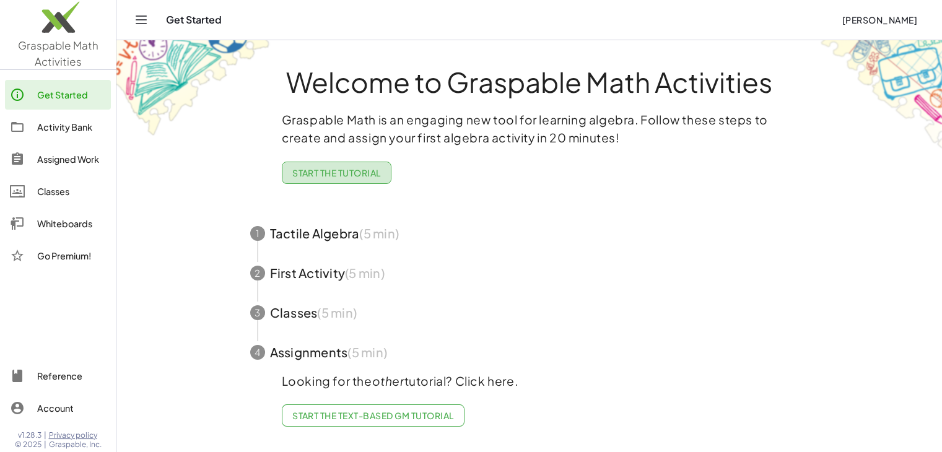
click at [310, 169] on span "Start the Tutorial" at bounding box center [336, 172] width 89 height 11
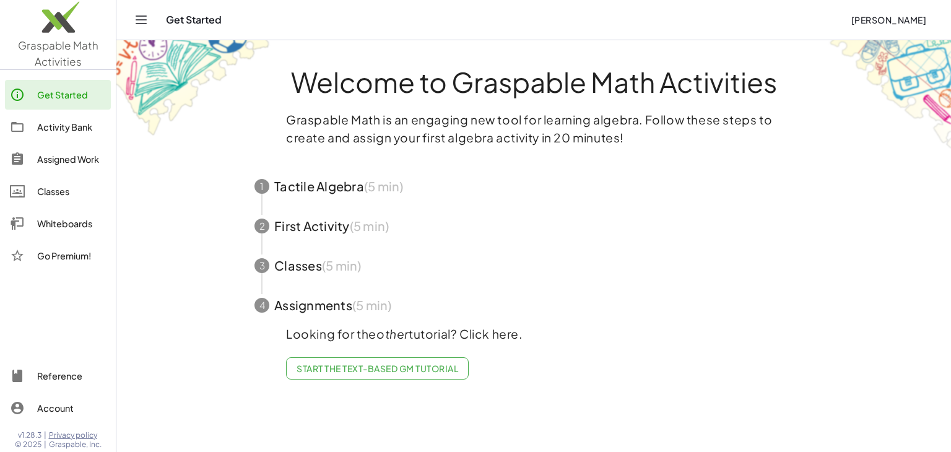
click at [317, 186] on span "button" at bounding box center [534, 187] width 588 height 40
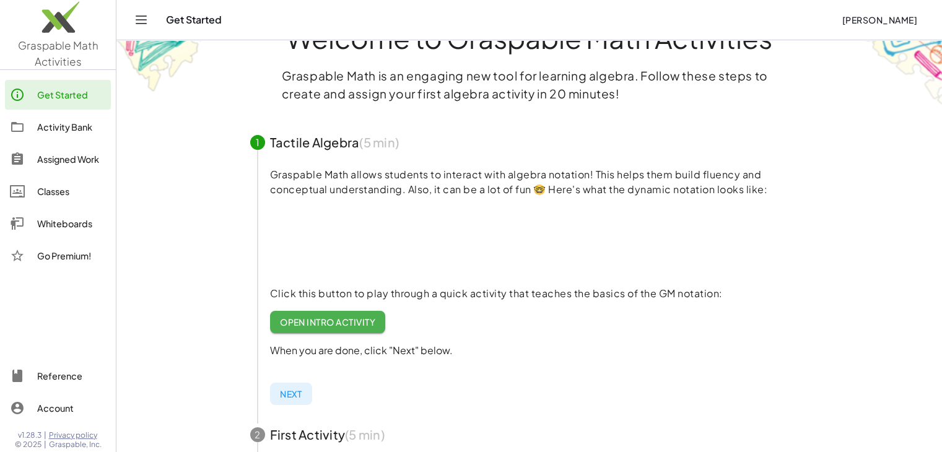
scroll to position [62, 0]
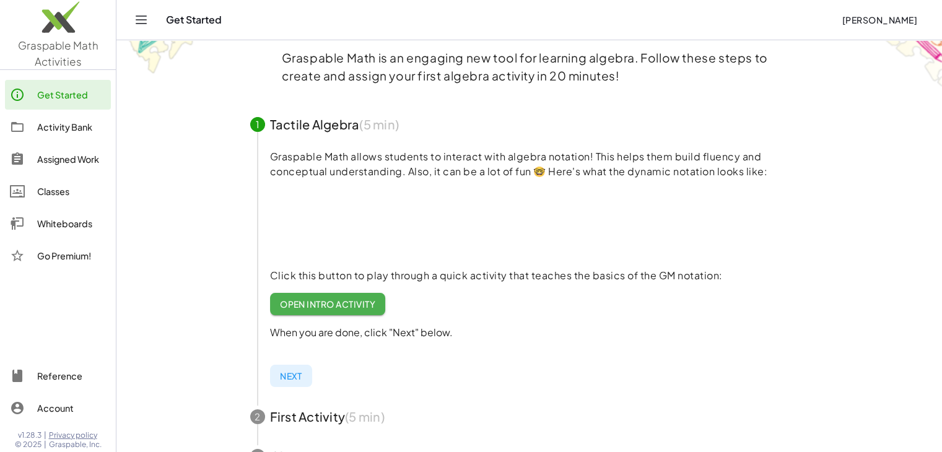
click at [325, 298] on span "Open Intro Activity" at bounding box center [328, 303] width 96 height 11
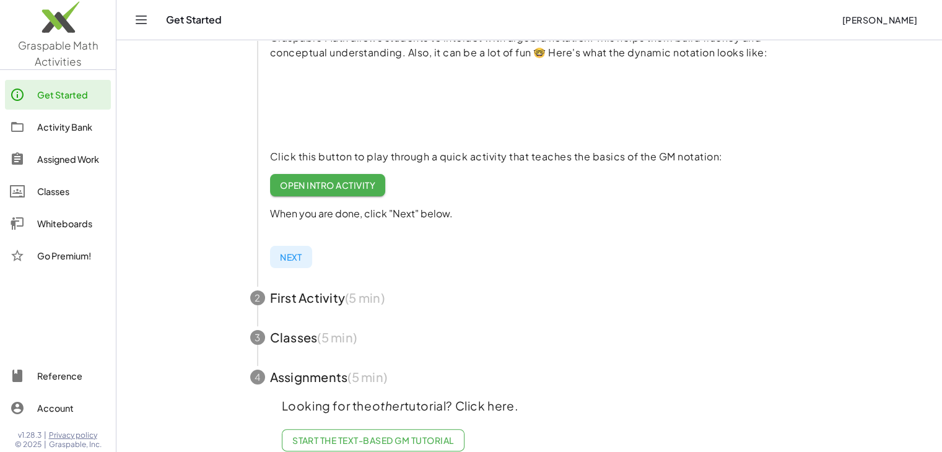
scroll to position [207, 0]
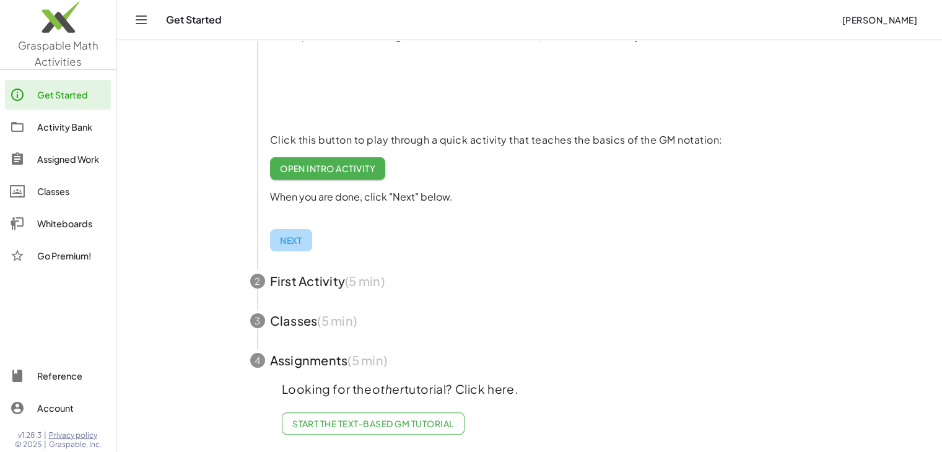
click at [280, 235] on span "Next" at bounding box center [291, 240] width 22 height 11
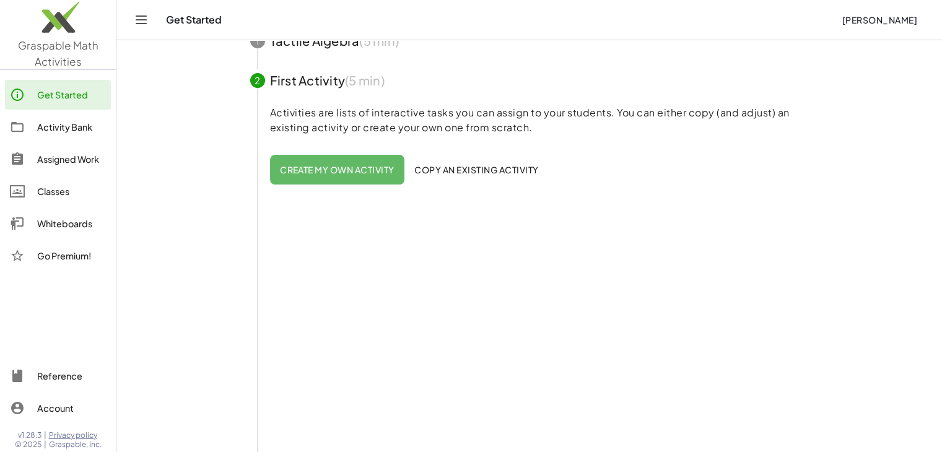
scroll to position [0, 0]
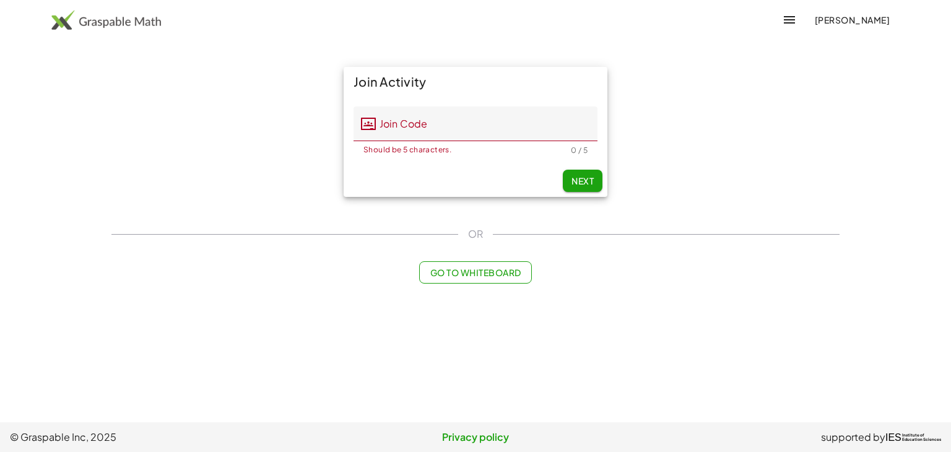
click at [508, 270] on span "Go to Whiteboard" at bounding box center [475, 272] width 91 height 11
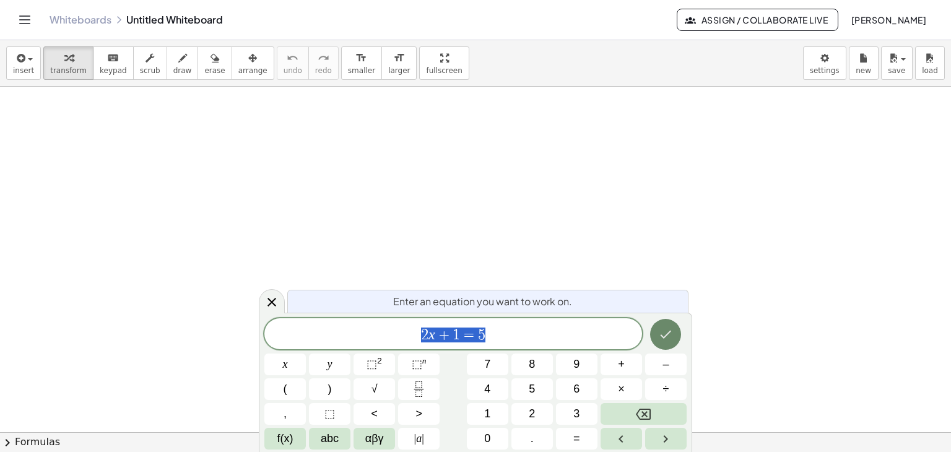
click at [661, 344] on button "Done" at bounding box center [665, 334] width 31 height 31
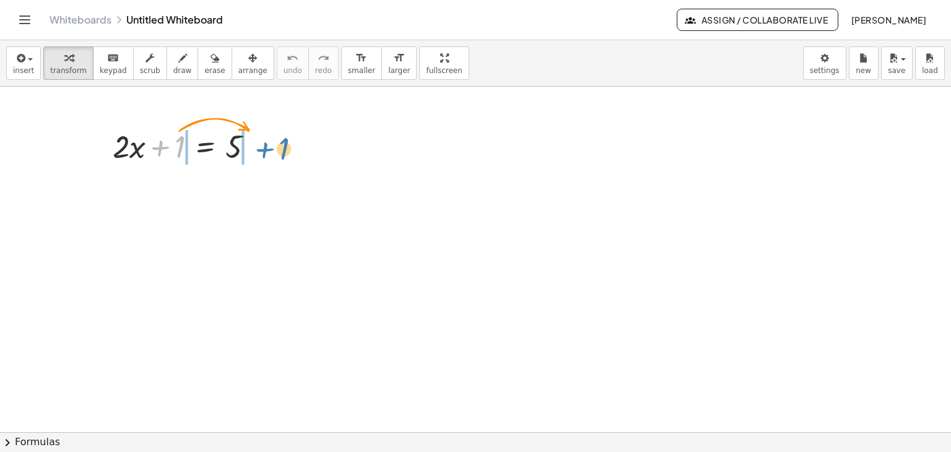
drag, startPoint x: 176, startPoint y: 150, endPoint x: 276, endPoint y: 152, distance: 99.7
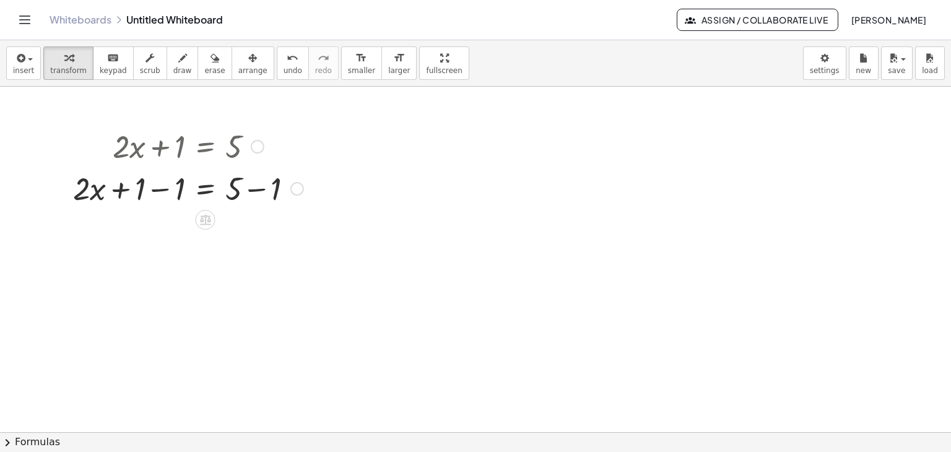
click at [158, 190] on div at bounding box center [188, 188] width 243 height 42
click at [256, 233] on div at bounding box center [188, 230] width 243 height 42
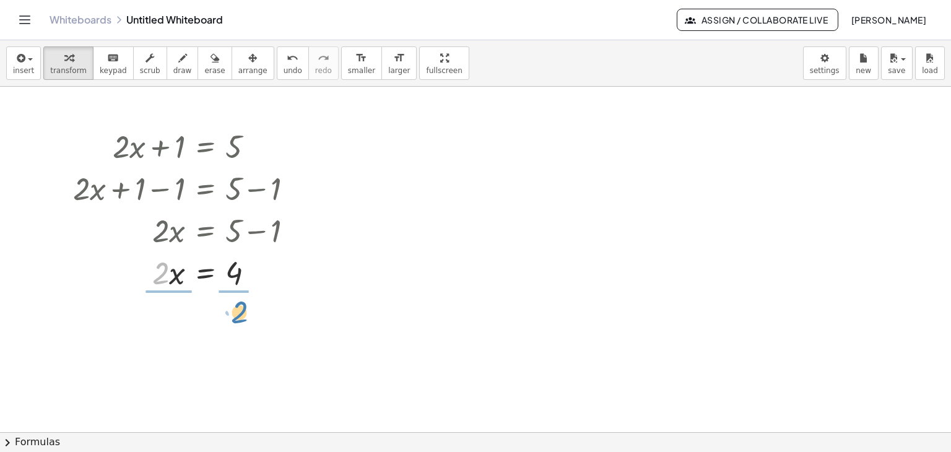
drag, startPoint x: 157, startPoint y: 281, endPoint x: 236, endPoint y: 320, distance: 87.8
click at [171, 328] on div at bounding box center [188, 324] width 243 height 62
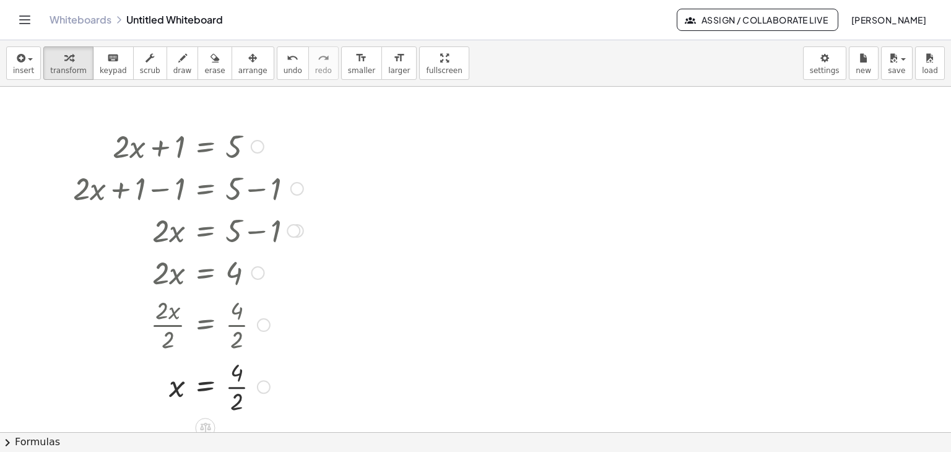
click at [243, 390] on div at bounding box center [188, 386] width 243 height 62
click at [206, 149] on div at bounding box center [188, 145] width 243 height 42
click at [253, 144] on div at bounding box center [258, 147] width 14 height 14
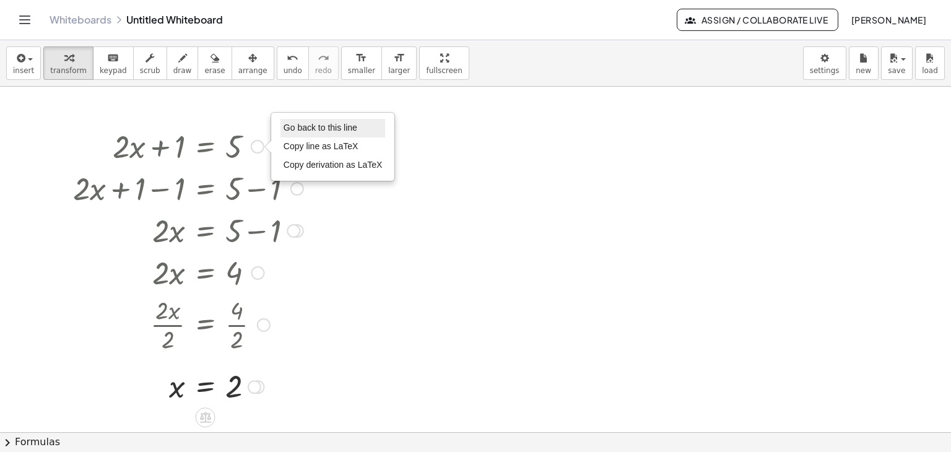
click at [298, 128] on span "Go back to this line" at bounding box center [321, 128] width 74 height 10
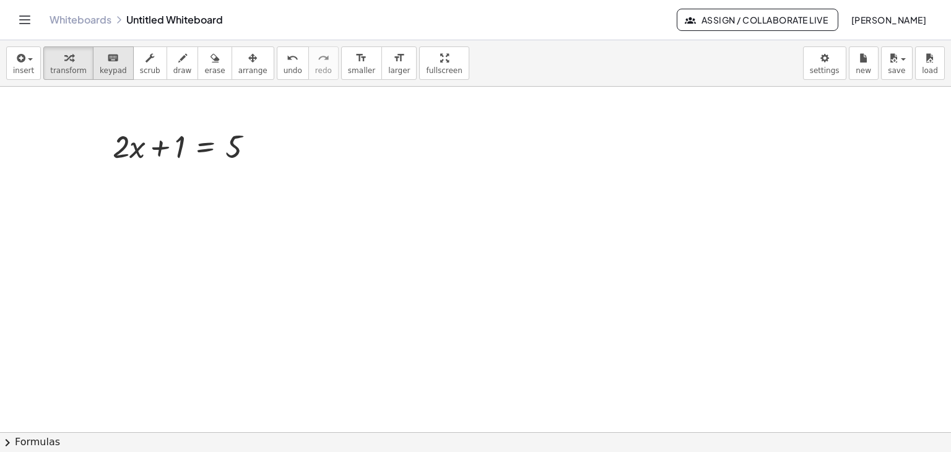
click at [107, 60] on icon "keyboard" at bounding box center [113, 58] width 12 height 15
click at [168, 149] on div at bounding box center [166, 147] width 40 height 35
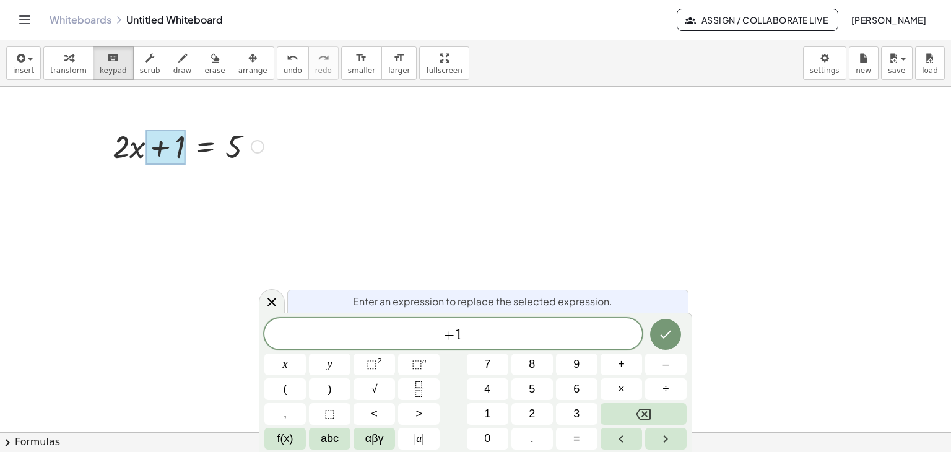
click at [245, 144] on div at bounding box center [188, 145] width 163 height 42
drag, startPoint x: 240, startPoint y: 152, endPoint x: 182, endPoint y: 157, distance: 58.5
click at [240, 152] on div at bounding box center [188, 145] width 163 height 42
drag, startPoint x: 166, startPoint y: 159, endPoint x: 121, endPoint y: 156, distance: 44.7
click at [146, 162] on div at bounding box center [166, 147] width 40 height 35
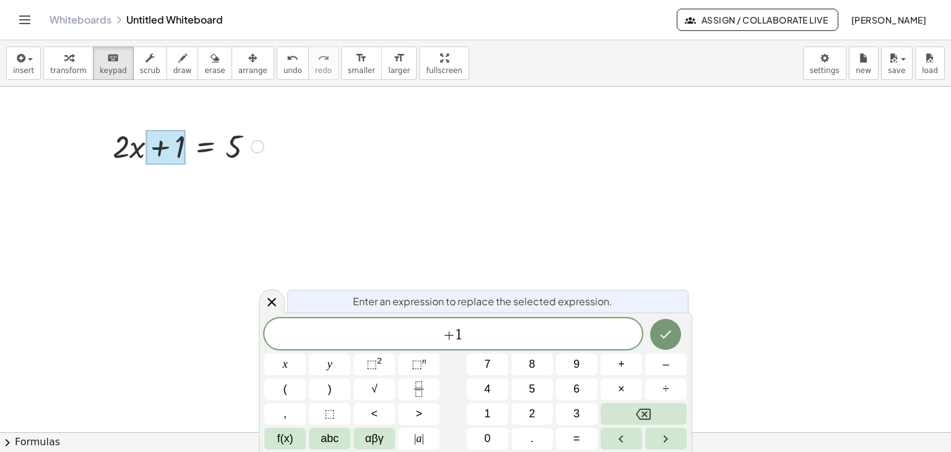
click at [118, 154] on div at bounding box center [188, 145] width 163 height 42
click at [490, 326] on span "+ 1" at bounding box center [453, 334] width 378 height 17
click at [663, 334] on icon "Done" at bounding box center [665, 334] width 15 height 15
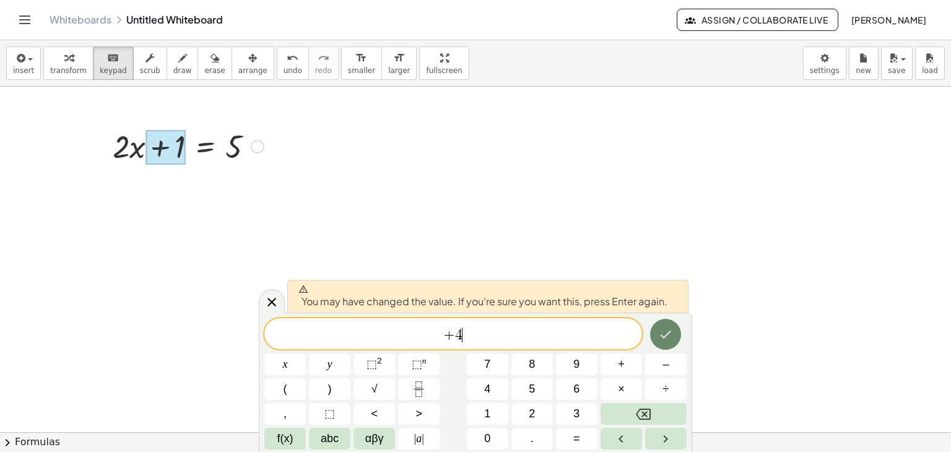
click at [669, 330] on icon "Done" at bounding box center [665, 334] width 15 height 15
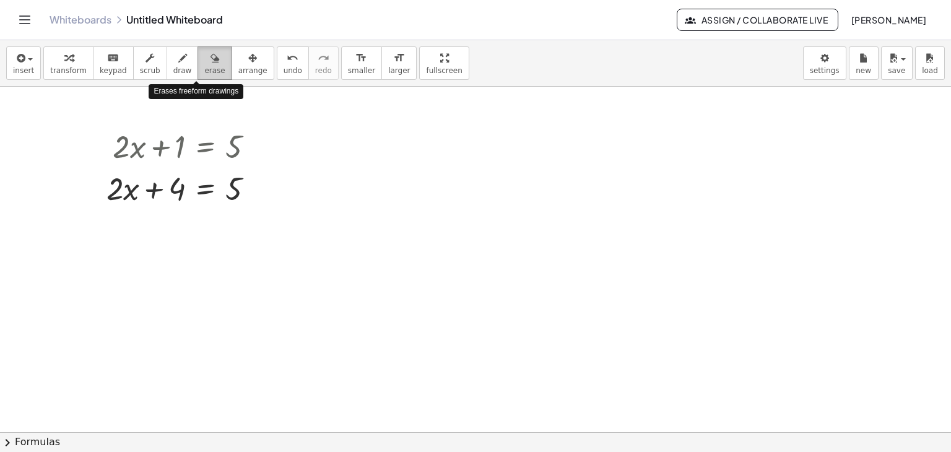
click at [204, 59] on div "button" at bounding box center [214, 57] width 20 height 15
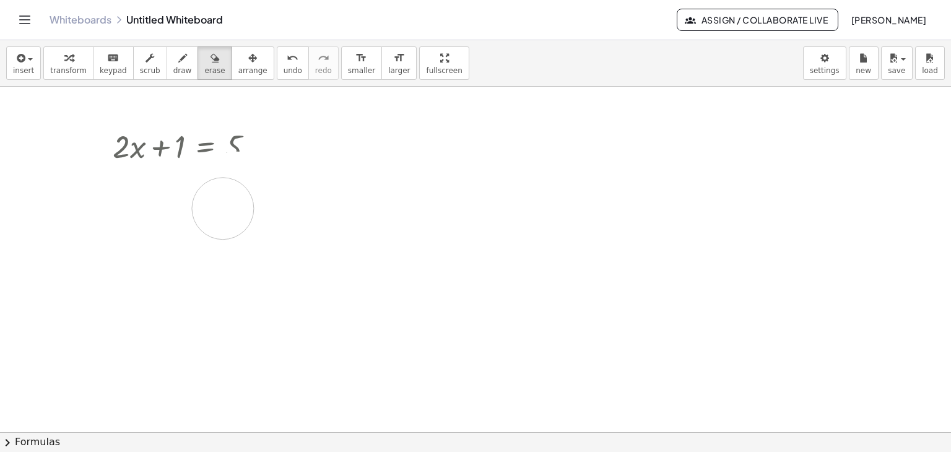
drag, startPoint x: 149, startPoint y: 201, endPoint x: 195, endPoint y: 204, distance: 46.5
click at [196, 205] on div at bounding box center [475, 432] width 951 height 691
drag, startPoint x: 254, startPoint y: 186, endPoint x: 97, endPoint y: 383, distance: 251.7
click at [97, 383] on div at bounding box center [475, 432] width 951 height 691
drag, startPoint x: 241, startPoint y: 185, endPoint x: 248, endPoint y: 186, distance: 6.9
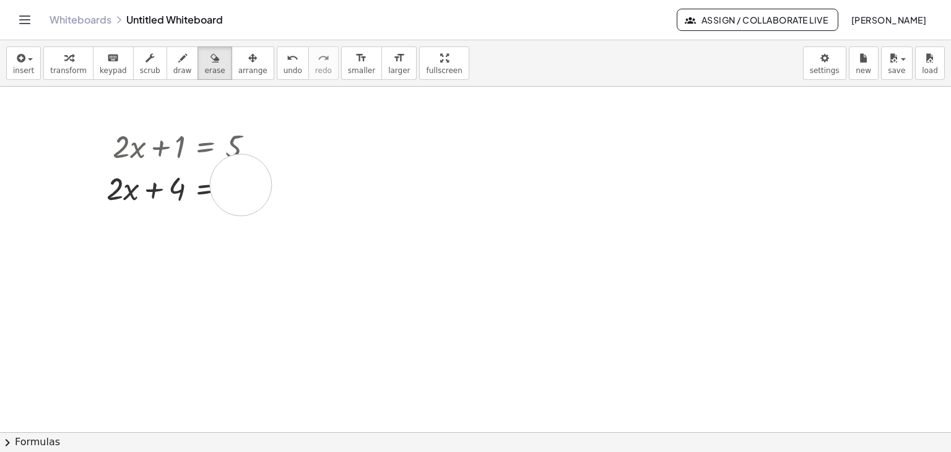
click at [242, 186] on div at bounding box center [475, 432] width 951 height 691
drag, startPoint x: 269, startPoint y: 199, endPoint x: 259, endPoint y: 103, distance: 97.1
click at [271, 194] on div at bounding box center [475, 432] width 951 height 691
click at [65, 60] on icon "button" at bounding box center [68, 58] width 9 height 15
click at [255, 185] on div "Go back to this line Copy line as LaTeX Copy derivation as LaTeX" at bounding box center [258, 189] width 14 height 14
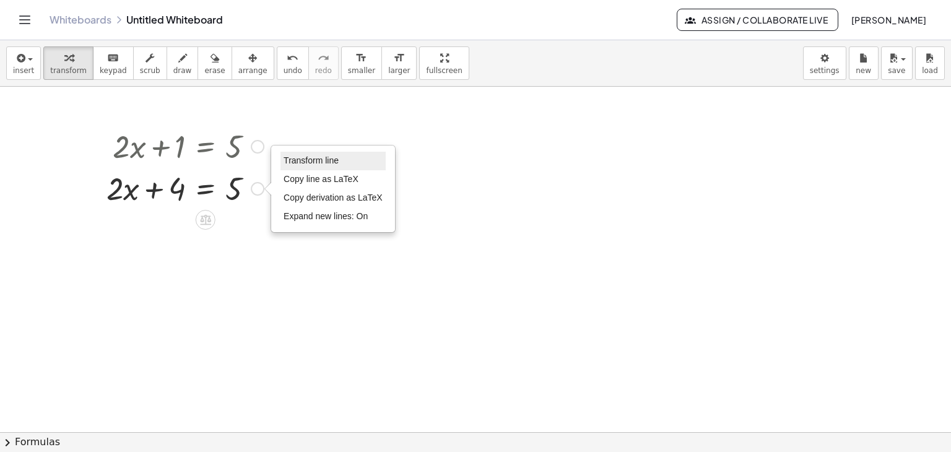
click at [311, 164] on span "Transform line" at bounding box center [311, 160] width 55 height 10
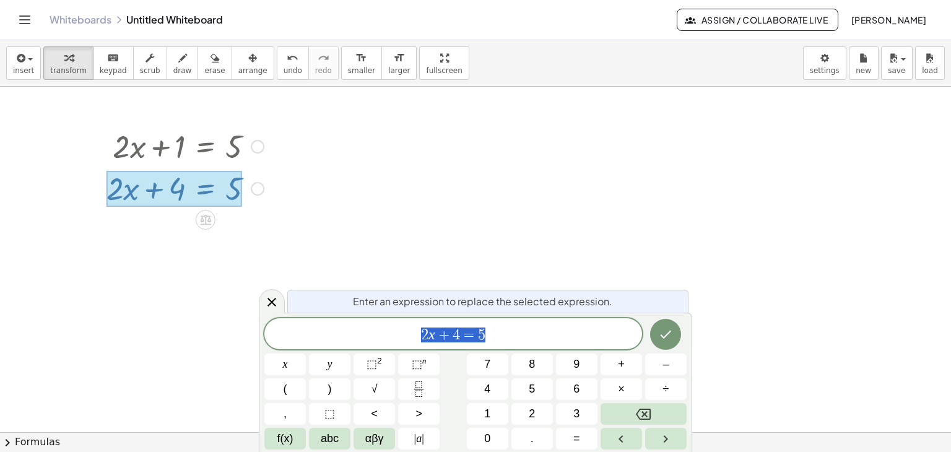
click at [258, 144] on div at bounding box center [258, 147] width 14 height 14
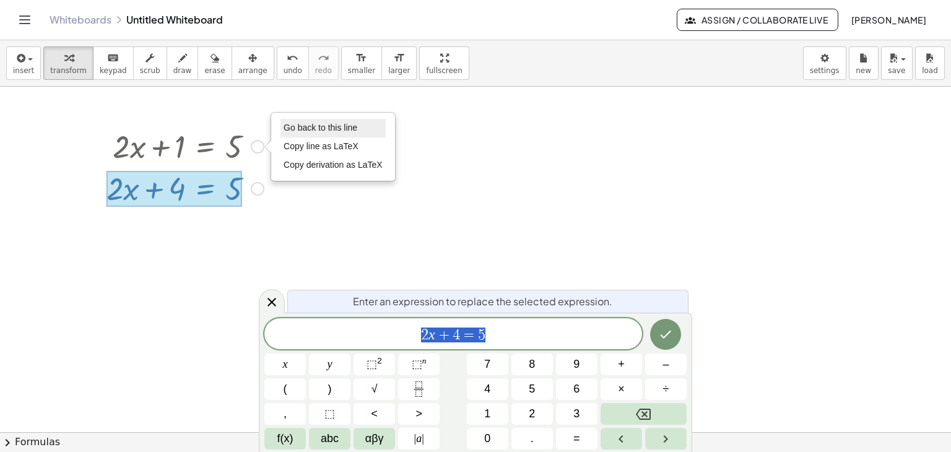
click at [293, 131] on span "Go back to this line" at bounding box center [321, 128] width 74 height 10
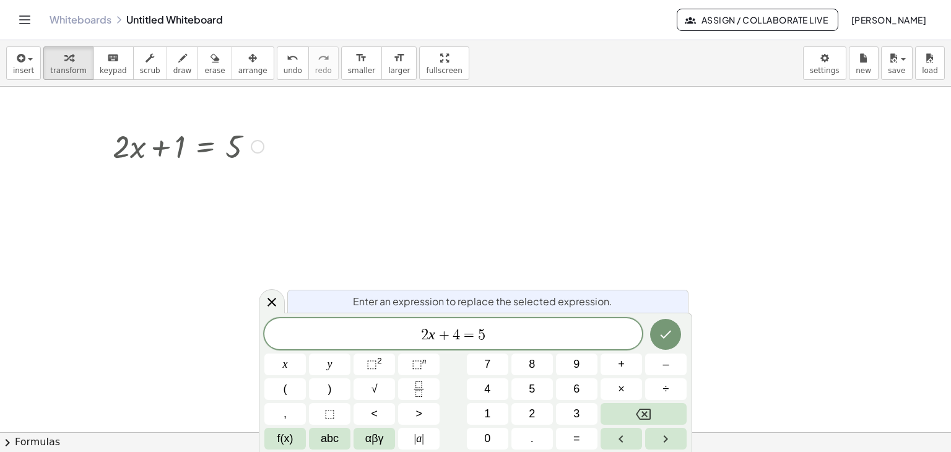
click at [253, 149] on div "Go back to this line Copy line as LaTeX Copy derivation as LaTeX" at bounding box center [258, 147] width 14 height 14
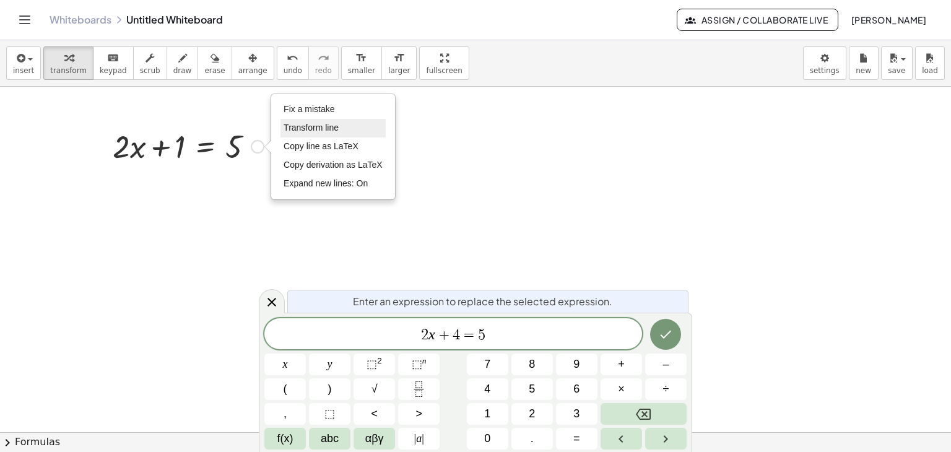
click at [288, 135] on li "Transform line" at bounding box center [333, 128] width 105 height 19
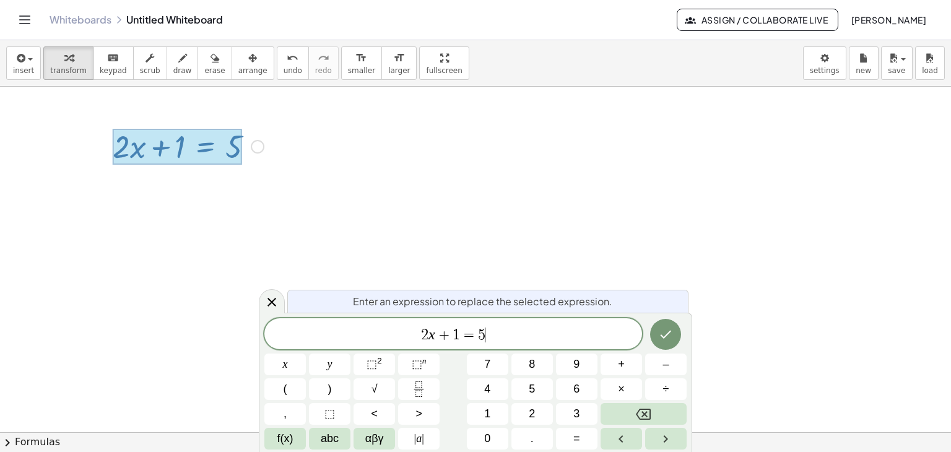
click at [487, 338] on span "2 x + 1 = 5 ​" at bounding box center [453, 334] width 378 height 17
click at [654, 336] on button "Done" at bounding box center [665, 334] width 31 height 31
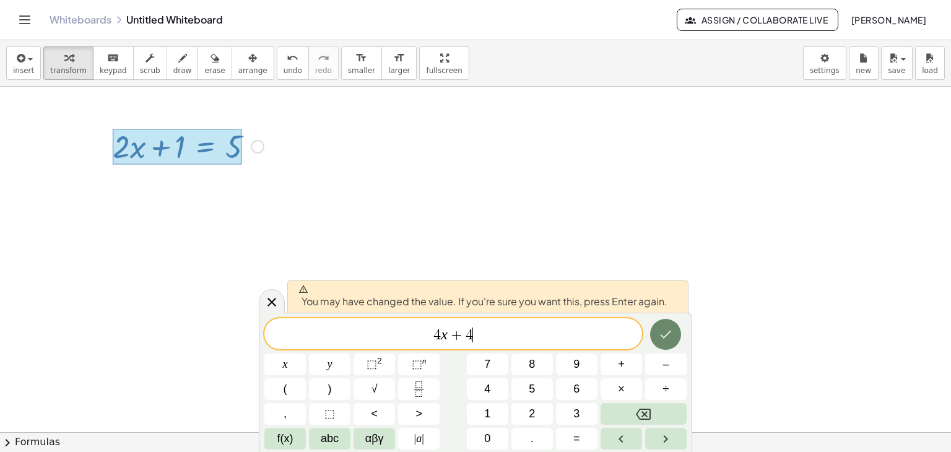
click at [671, 336] on icon "Done" at bounding box center [665, 334] width 15 height 15
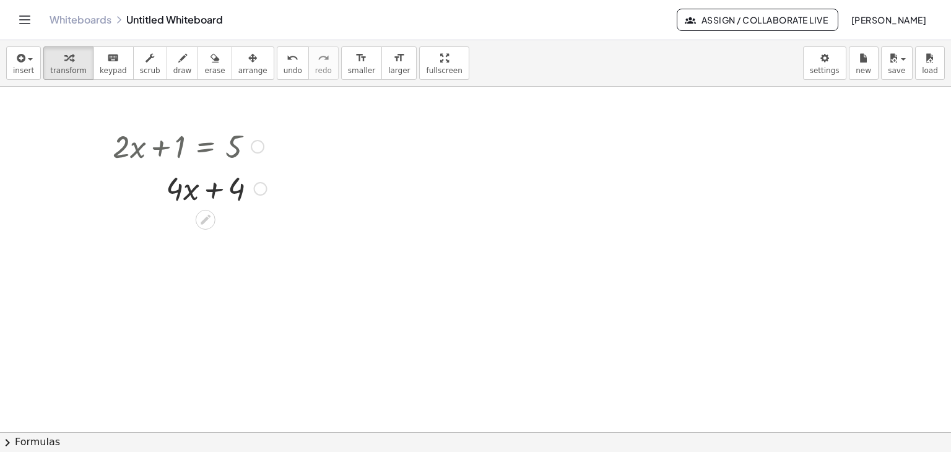
click at [259, 144] on div at bounding box center [258, 147] width 14 height 14
click at [261, 186] on div "Fix a mistake Transform line Copy line as LaTeX Copy derivation as LaTeX Expand…" at bounding box center [261, 189] width 14 height 14
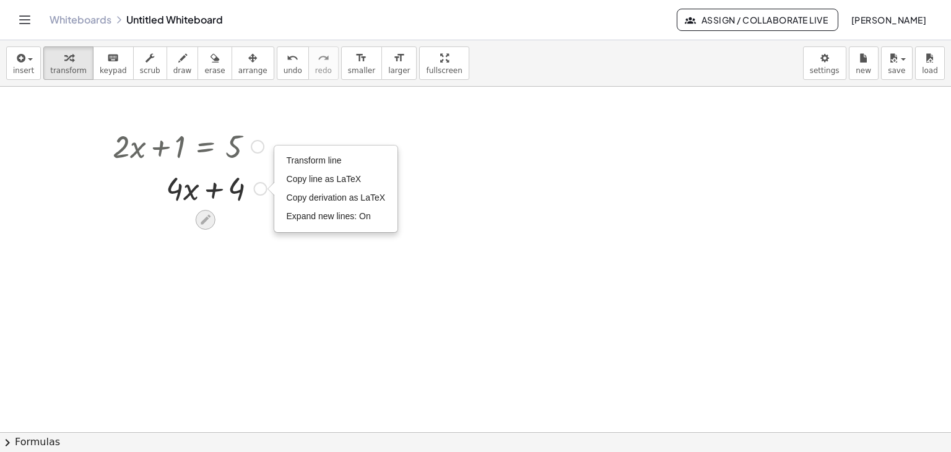
click at [210, 216] on icon at bounding box center [206, 220] width 10 height 10
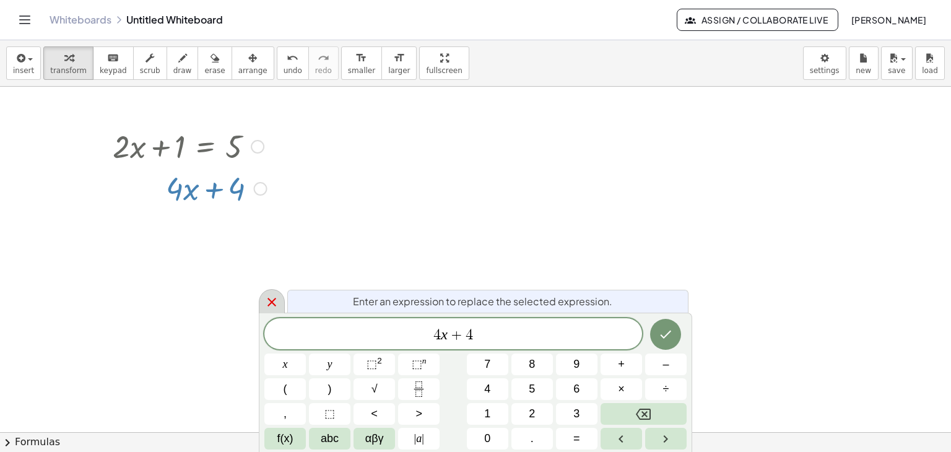
click at [271, 302] on icon at bounding box center [272, 302] width 9 height 9
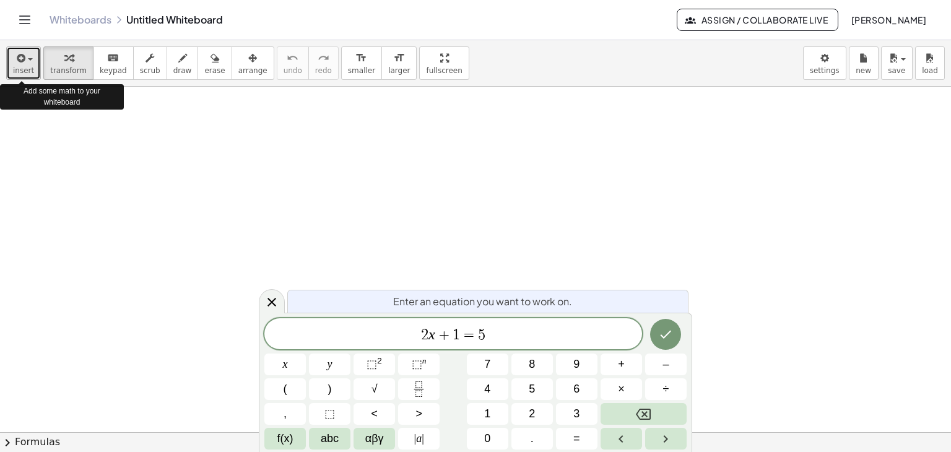
click at [33, 69] on button "insert" at bounding box center [23, 62] width 35 height 33
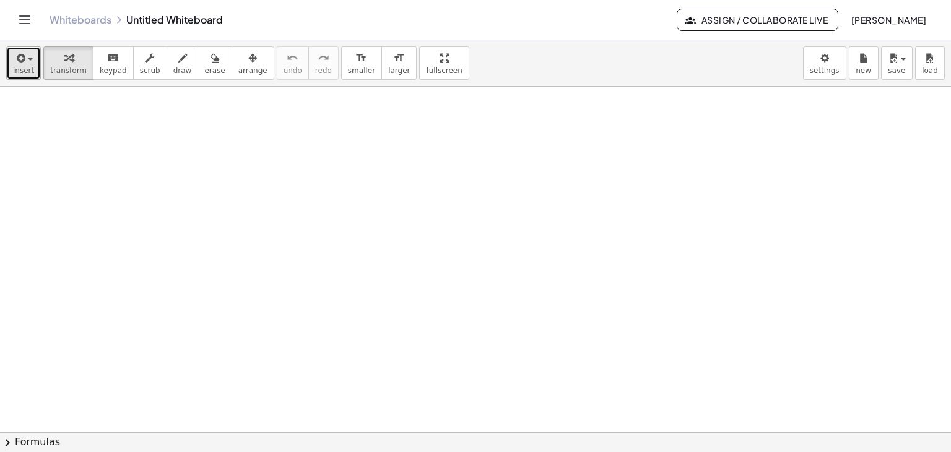
click at [24, 61] on icon "button" at bounding box center [19, 58] width 11 height 15
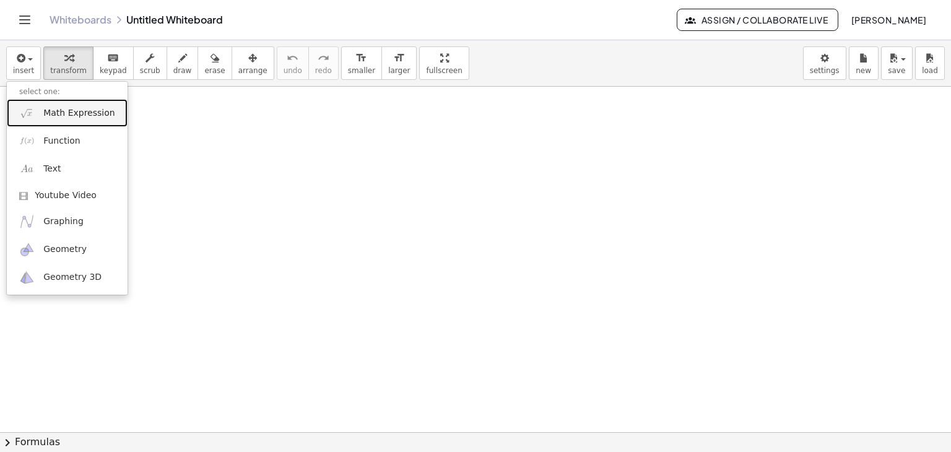
click at [89, 120] on link "Math Expression" at bounding box center [67, 113] width 121 height 28
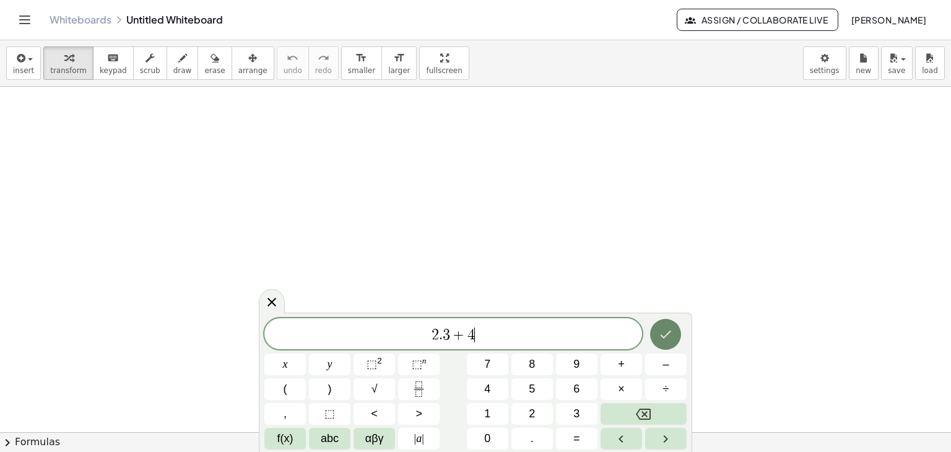
click at [668, 341] on icon "Done" at bounding box center [665, 334] width 15 height 15
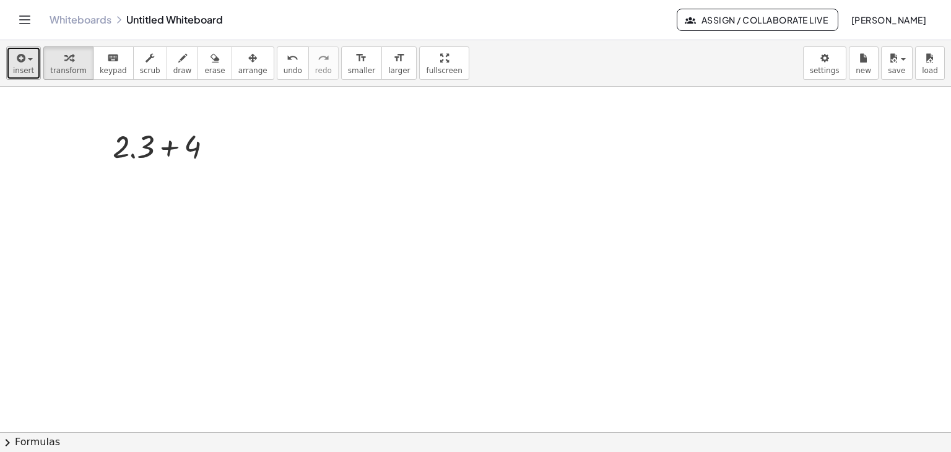
click at [15, 67] on span "insert" at bounding box center [23, 70] width 21 height 9
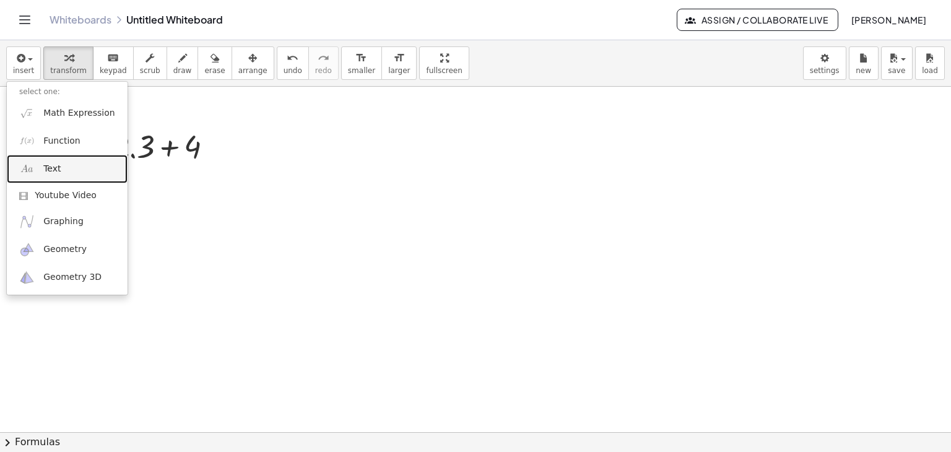
click at [59, 170] on link "Text" at bounding box center [67, 169] width 121 height 28
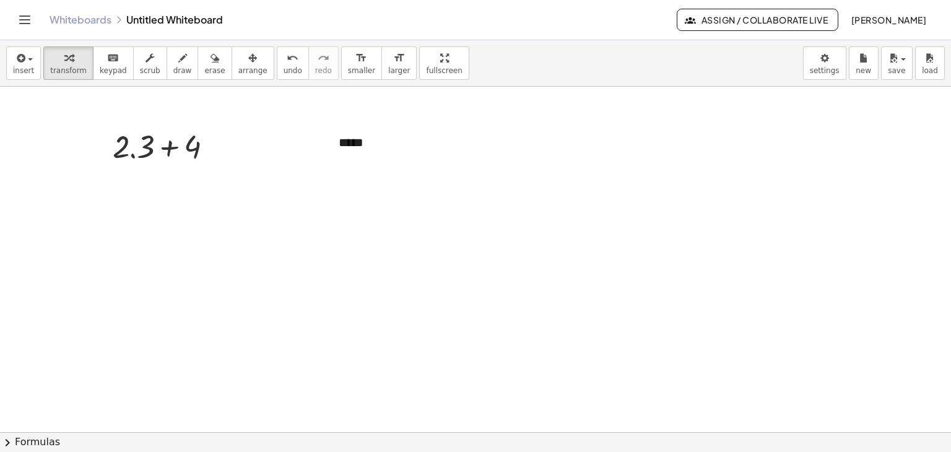
drag, startPoint x: 110, startPoint y: 148, endPoint x: 325, endPoint y: 147, distance: 215.5
click at [226, 199] on div at bounding box center [218, 199] width 19 height 48
drag, startPoint x: 345, startPoint y: 146, endPoint x: 314, endPoint y: 140, distance: 31.5
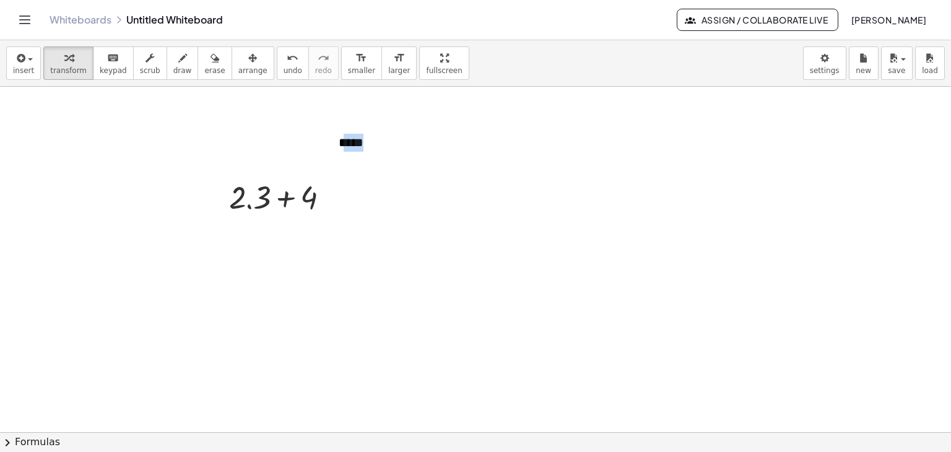
drag, startPoint x: 325, startPoint y: 122, endPoint x: 255, endPoint y: 124, distance: 70.6
drag, startPoint x: 263, startPoint y: 147, endPoint x: 268, endPoint y: 173, distance: 26.5
drag, startPoint x: 323, startPoint y: 126, endPoint x: 332, endPoint y: 132, distance: 10.8
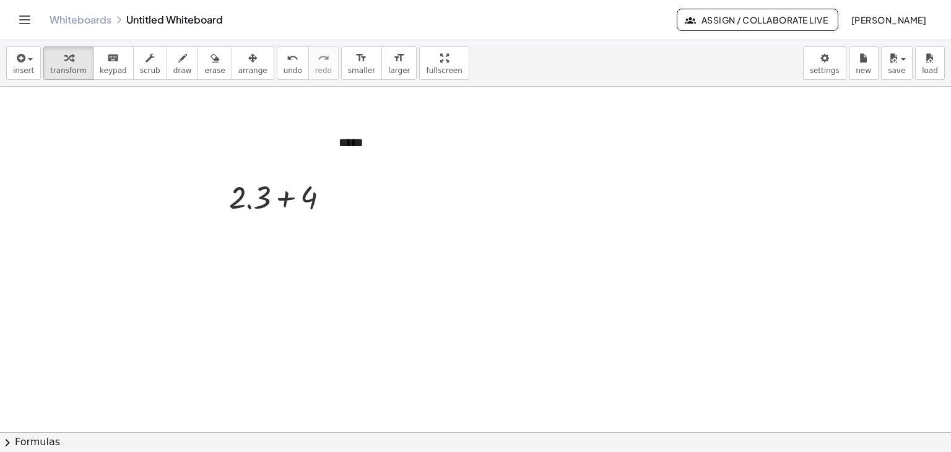
drag, startPoint x: 334, startPoint y: 129, endPoint x: 235, endPoint y: 167, distance: 105.5
click at [233, 143] on div at bounding box center [231, 155] width 12 height 43
click at [57, 66] on span "transform" at bounding box center [68, 70] width 37 height 9
click at [248, 207] on div at bounding box center [284, 196] width 122 height 42
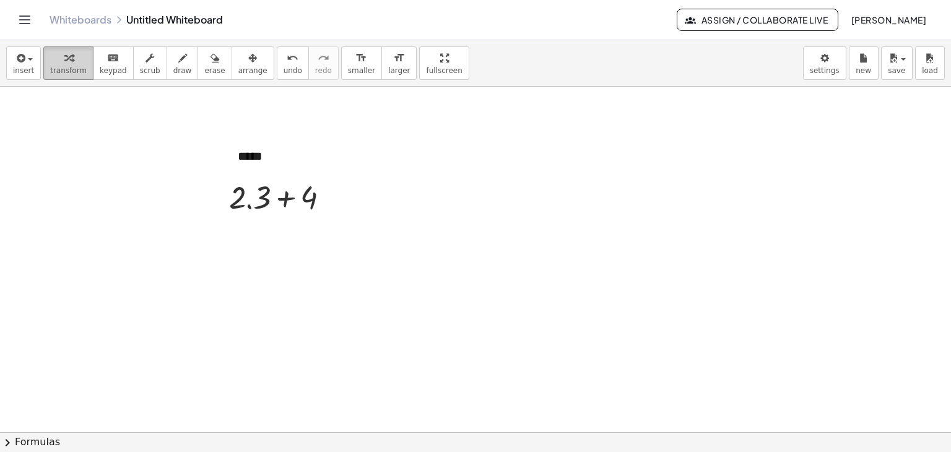
click at [58, 71] on span "transform" at bounding box center [68, 70] width 37 height 9
click at [264, 194] on div at bounding box center [284, 196] width 122 height 42
click at [250, 206] on div at bounding box center [284, 196] width 122 height 42
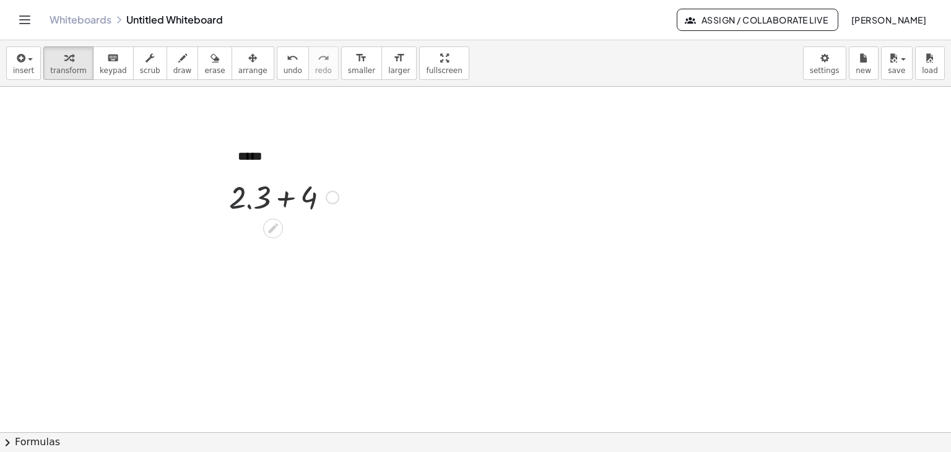
drag, startPoint x: 302, startPoint y: 196, endPoint x: 320, endPoint y: 204, distance: 19.7
click at [303, 198] on div at bounding box center [284, 196] width 122 height 42
drag, startPoint x: 348, startPoint y: 351, endPoint x: 369, endPoint y: 250, distance: 103.1
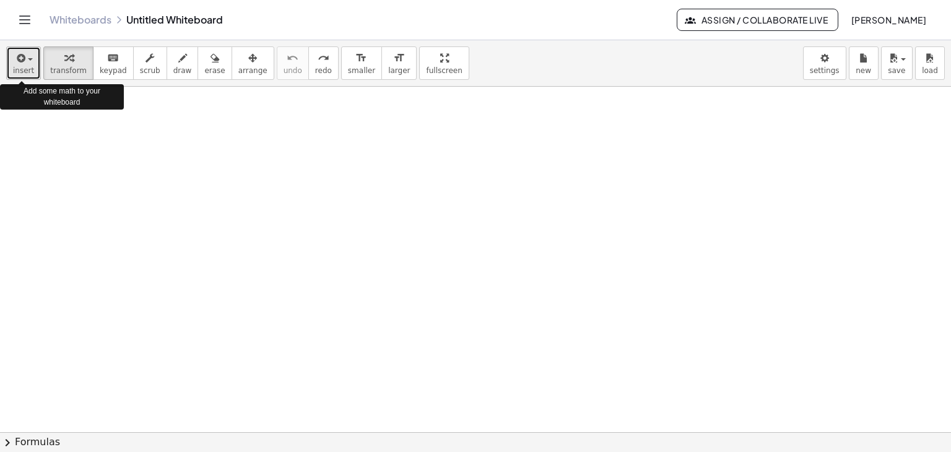
click at [23, 70] on span "insert" at bounding box center [23, 70] width 21 height 9
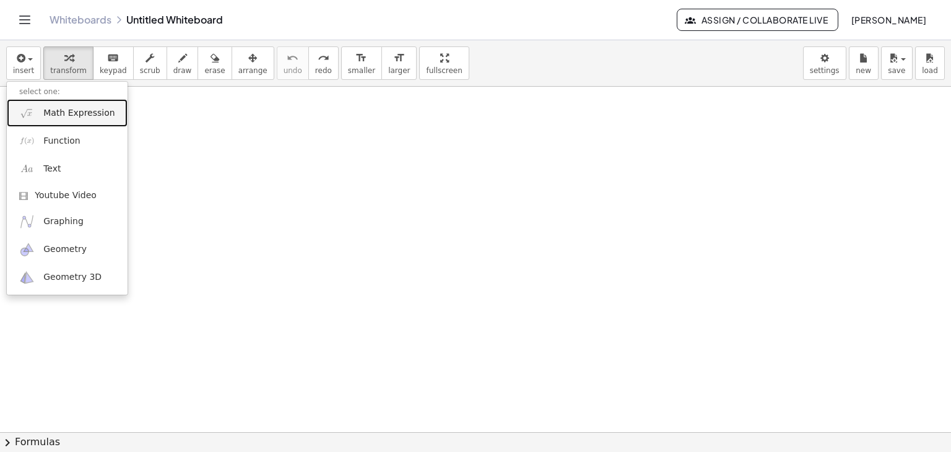
click at [41, 110] on link "Math Expression" at bounding box center [67, 113] width 121 height 28
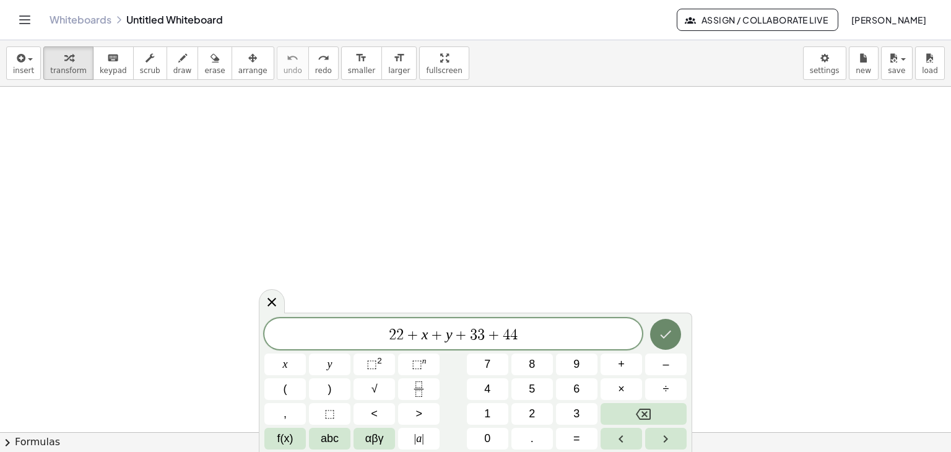
click at [667, 340] on icon "Done" at bounding box center [665, 334] width 15 height 15
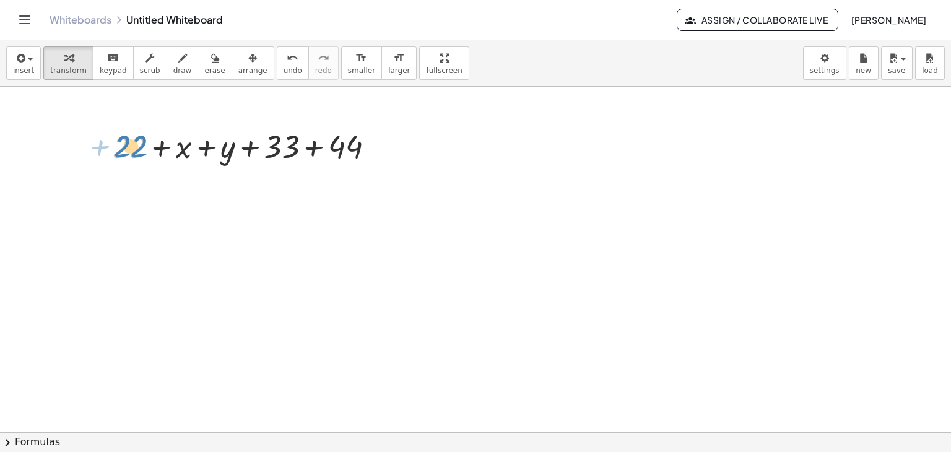
click at [135, 138] on div at bounding box center [249, 145] width 284 height 42
drag, startPoint x: 285, startPoint y: 144, endPoint x: 289, endPoint y: 151, distance: 8.1
click at [289, 151] on div at bounding box center [249, 145] width 284 height 42
drag, startPoint x: 339, startPoint y: 145, endPoint x: 342, endPoint y: 154, distance: 9.6
click at [342, 154] on div at bounding box center [249, 145] width 284 height 42
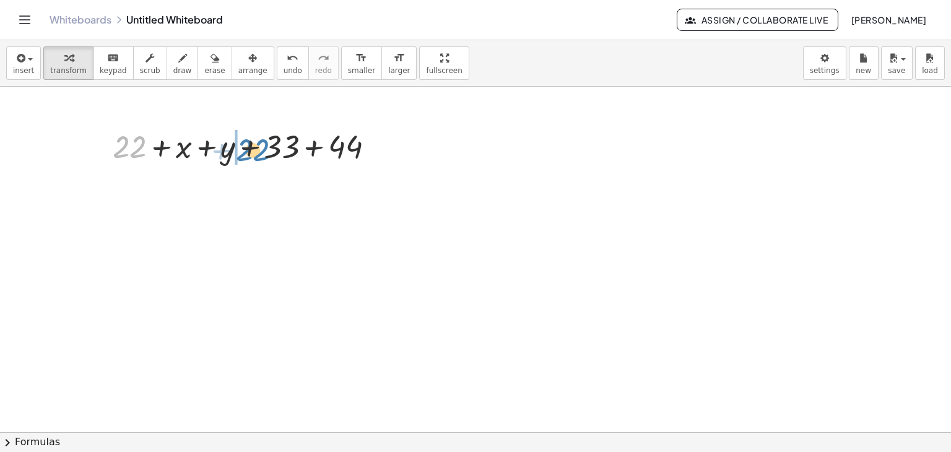
drag, startPoint x: 132, startPoint y: 146, endPoint x: 255, endPoint y: 149, distance: 123.3
click at [255, 149] on div at bounding box center [249, 145] width 284 height 42
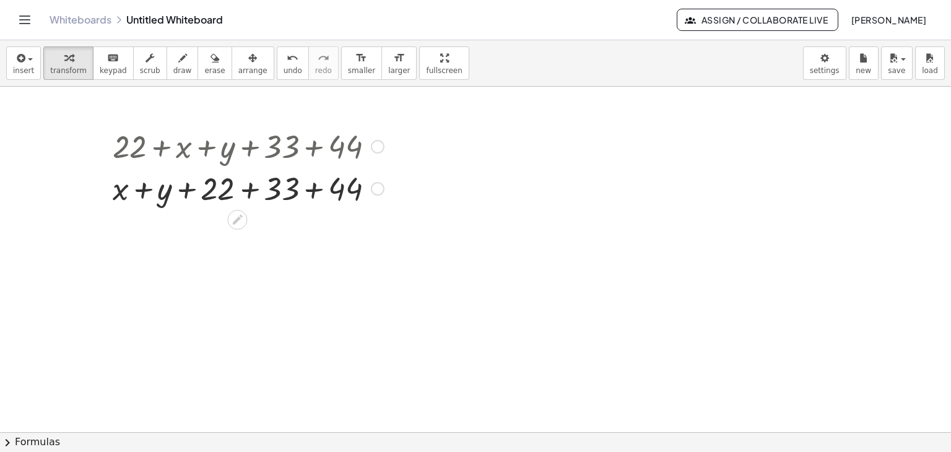
click at [250, 186] on div at bounding box center [249, 188] width 284 height 42
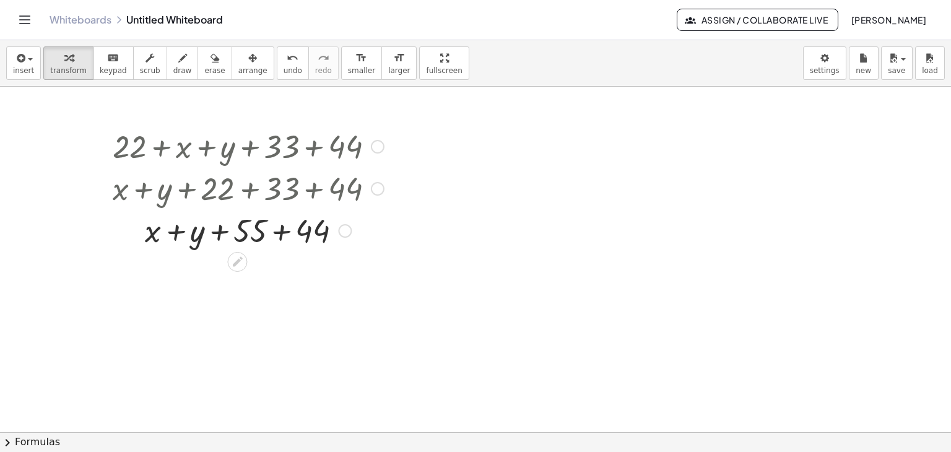
click at [310, 230] on div at bounding box center [249, 230] width 284 height 42
click at [375, 185] on div at bounding box center [378, 189] width 14 height 14
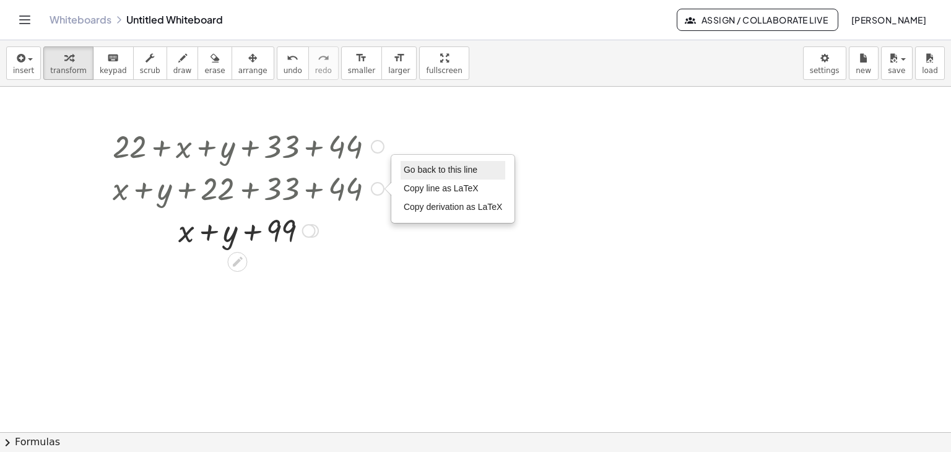
click at [419, 169] on span "Go back to this line" at bounding box center [441, 170] width 74 height 10
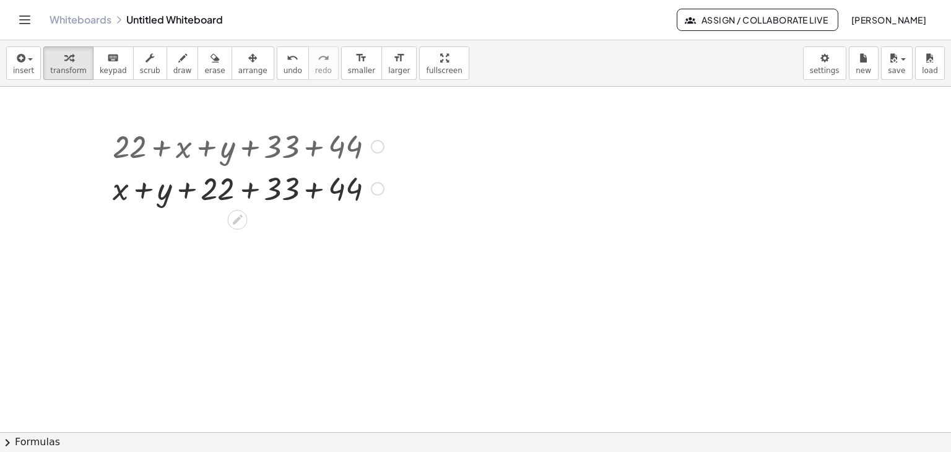
click at [250, 191] on div at bounding box center [249, 188] width 284 height 42
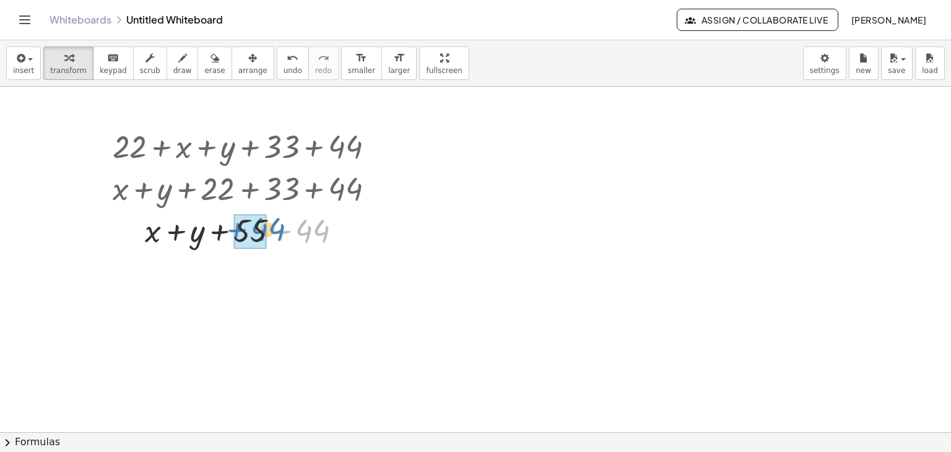
drag, startPoint x: 310, startPoint y: 231, endPoint x: 264, endPoint y: 229, distance: 45.9
drag, startPoint x: 310, startPoint y: 229, endPoint x: 317, endPoint y: 236, distance: 10.5
click at [311, 230] on div at bounding box center [309, 231] width 14 height 14
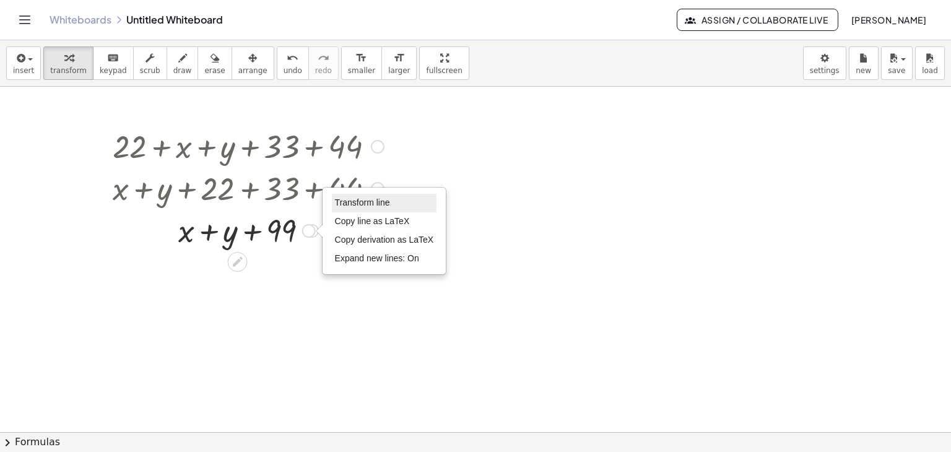
click at [364, 201] on span "Transform line" at bounding box center [362, 203] width 55 height 10
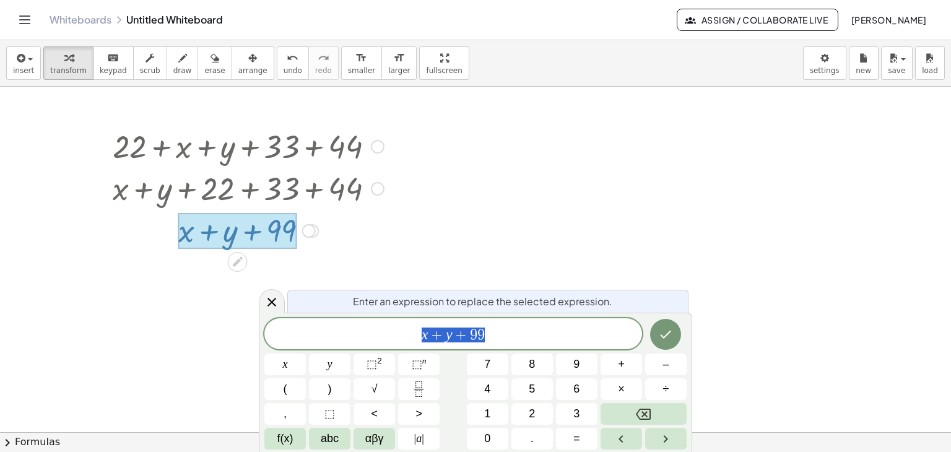
click at [547, 222] on div at bounding box center [475, 433] width 951 height 692
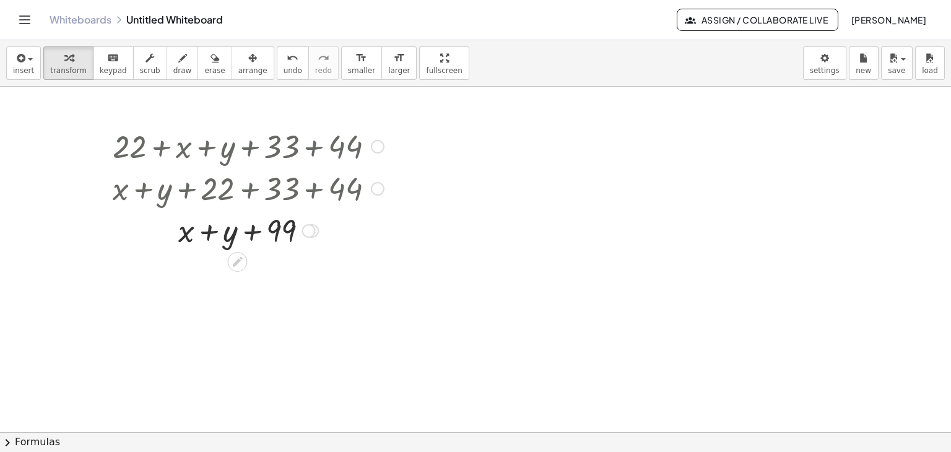
click at [369, 189] on div at bounding box center [249, 188] width 284 height 42
click at [379, 147] on div at bounding box center [378, 147] width 14 height 14
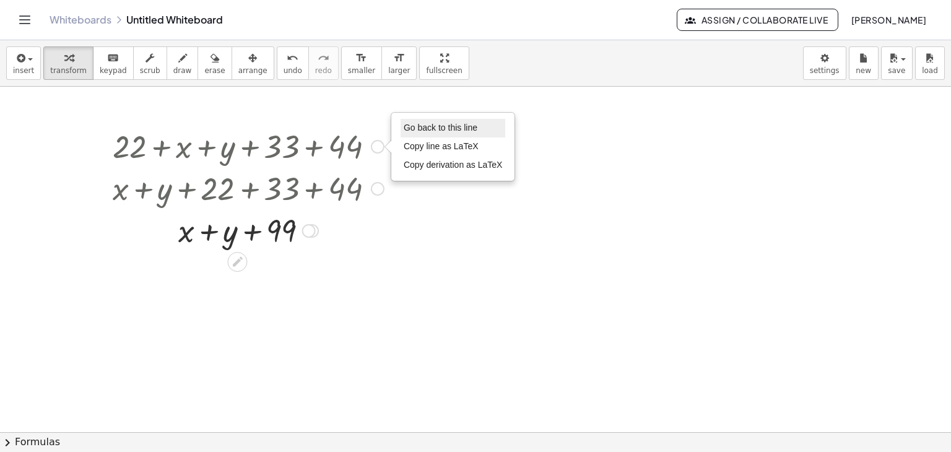
click at [420, 128] on span "Go back to this line" at bounding box center [441, 128] width 74 height 10
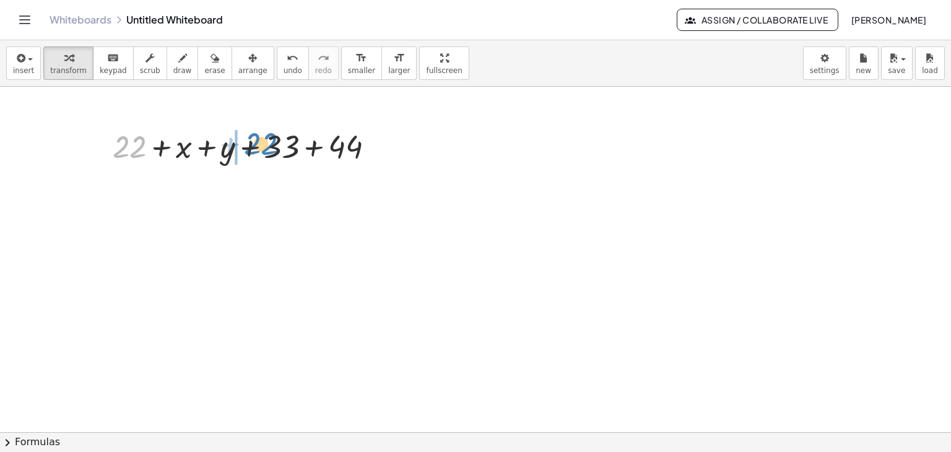
drag, startPoint x: 131, startPoint y: 137, endPoint x: 263, endPoint y: 134, distance: 131.3
click at [263, 134] on div at bounding box center [249, 145] width 284 height 42
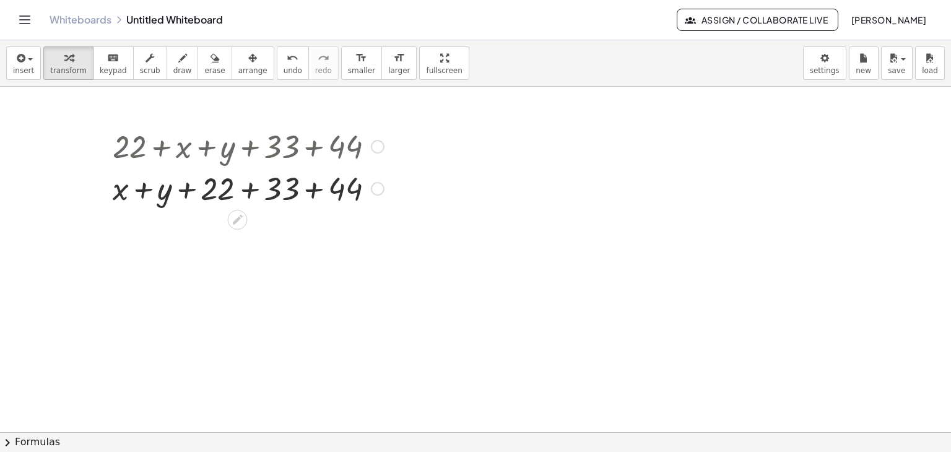
click at [250, 189] on div at bounding box center [249, 188] width 284 height 42
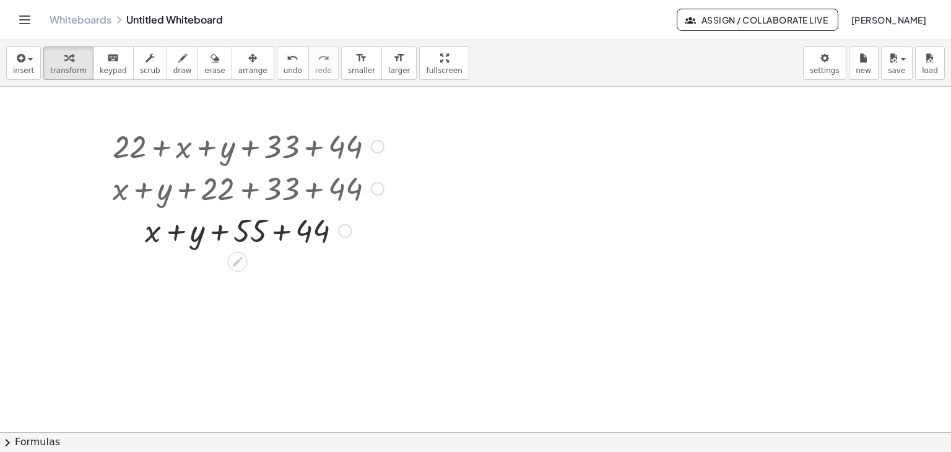
click at [280, 232] on div at bounding box center [249, 230] width 284 height 42
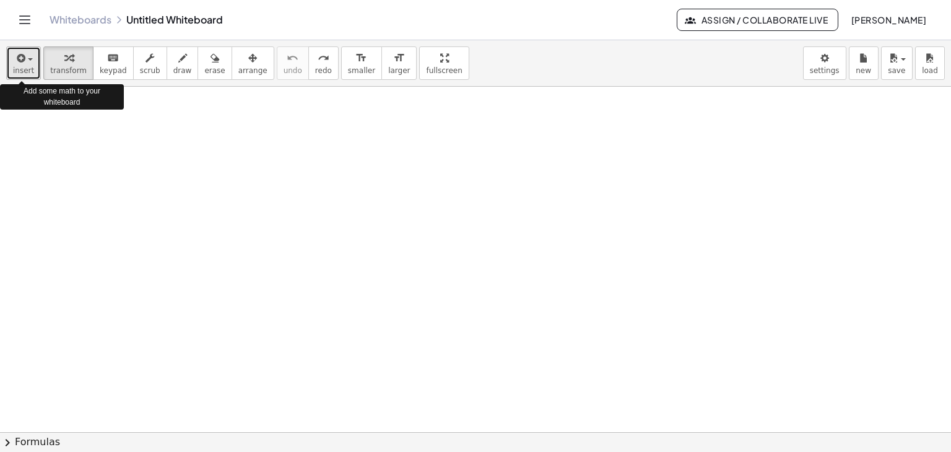
click at [26, 72] on span "insert" at bounding box center [23, 70] width 21 height 9
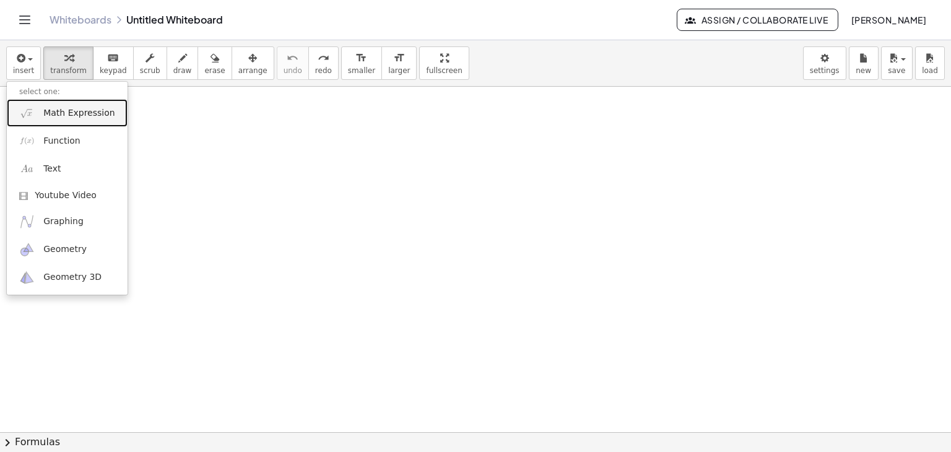
click at [56, 118] on span "Math Expression" at bounding box center [78, 113] width 71 height 12
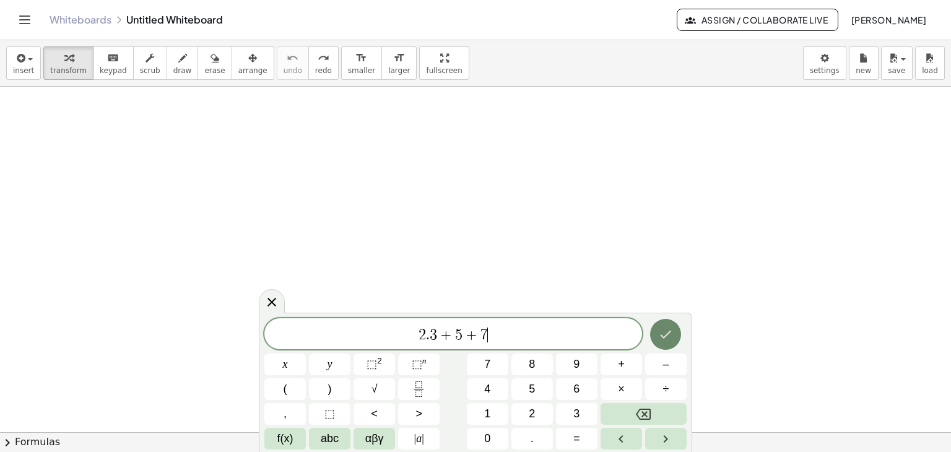
click at [661, 334] on icon "Done" at bounding box center [666, 335] width 11 height 8
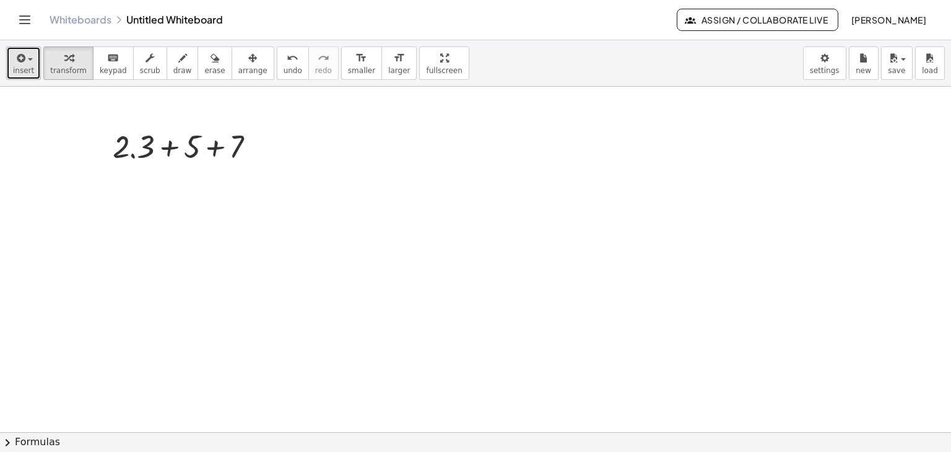
drag, startPoint x: 9, startPoint y: 59, endPoint x: 19, endPoint y: 72, distance: 16.7
click at [9, 61] on button "insert" at bounding box center [23, 62] width 35 height 33
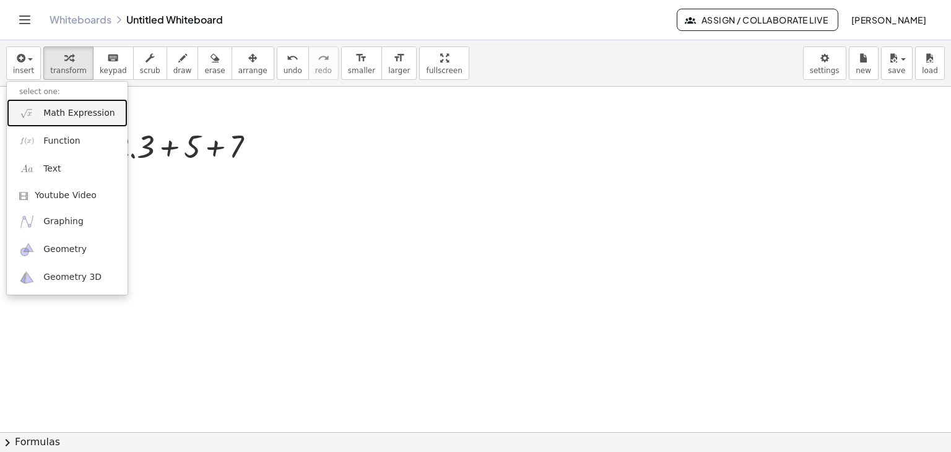
click at [50, 117] on span "Math Expression" at bounding box center [78, 113] width 71 height 12
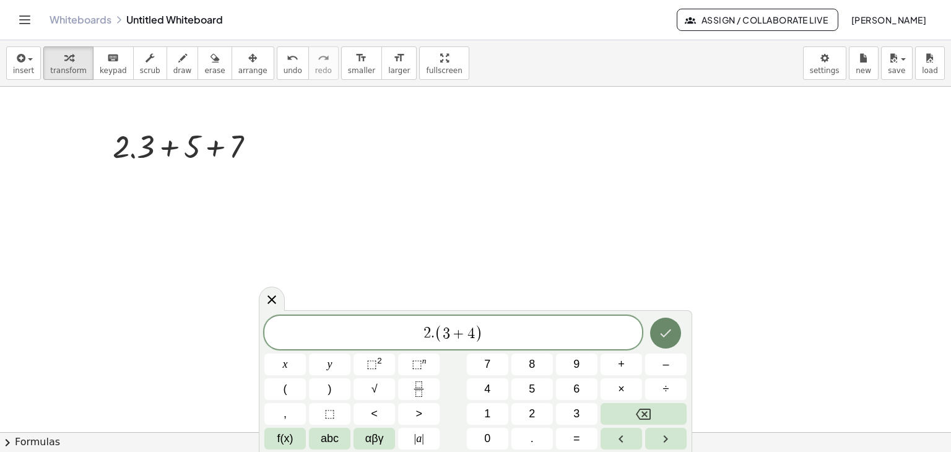
click at [662, 340] on button "Done" at bounding box center [665, 333] width 31 height 31
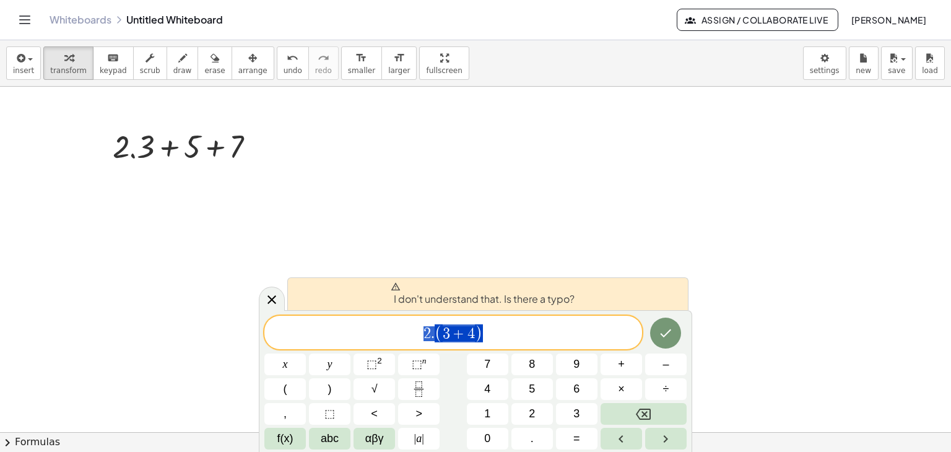
drag, startPoint x: 551, startPoint y: 333, endPoint x: 418, endPoint y: 341, distance: 132.7
click at [418, 341] on span "2 . ( 3 + 4 )" at bounding box center [453, 333] width 378 height 20
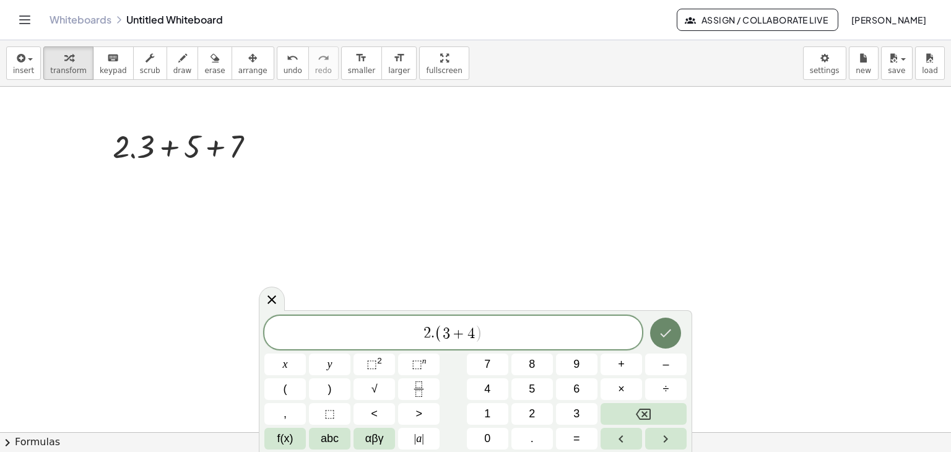
click at [664, 338] on icon "Done" at bounding box center [665, 333] width 15 height 15
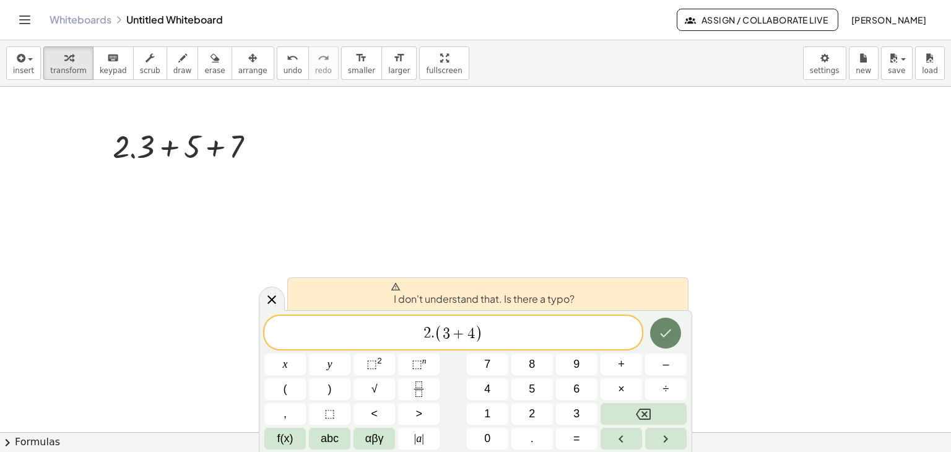
click at [669, 346] on button "Done" at bounding box center [665, 333] width 31 height 31
click at [670, 334] on icon "Done" at bounding box center [665, 333] width 15 height 15
drag, startPoint x: 491, startPoint y: 334, endPoint x: 395, endPoint y: 345, distance: 96.6
click at [395, 345] on div "**********" at bounding box center [453, 332] width 378 height 33
